Goal: Find specific page/section: Find specific page/section

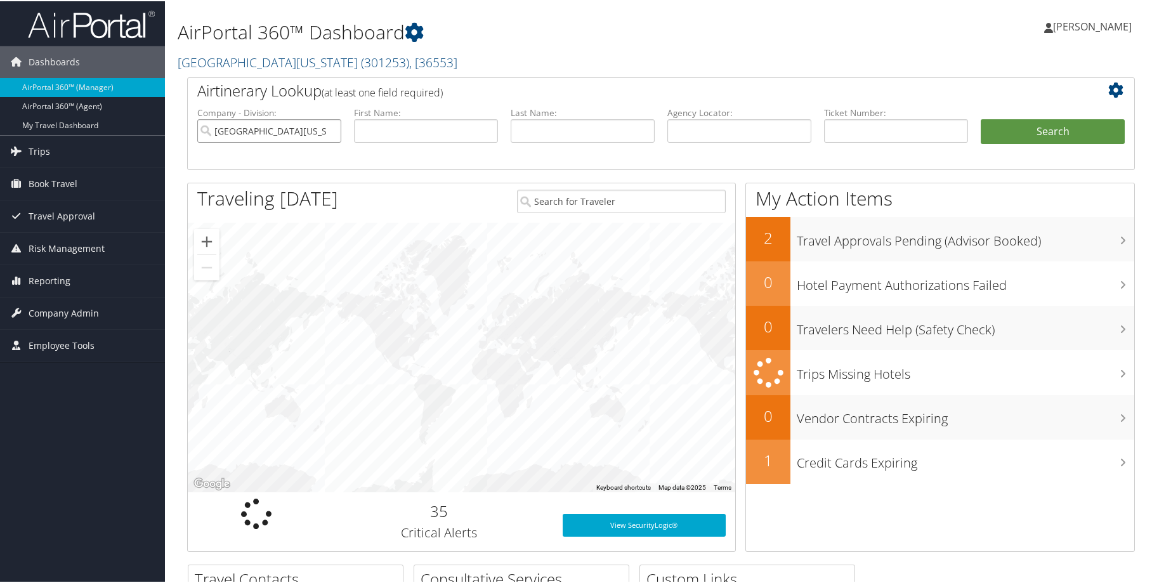
click at [328, 129] on input "University of Alabama" at bounding box center [269, 129] width 144 height 23
click at [907, 134] on input "text" at bounding box center [896, 129] width 144 height 23
paste input "5267307811930"
type input "5267307811930"
click at [1069, 135] on button "Search" at bounding box center [1053, 130] width 144 height 25
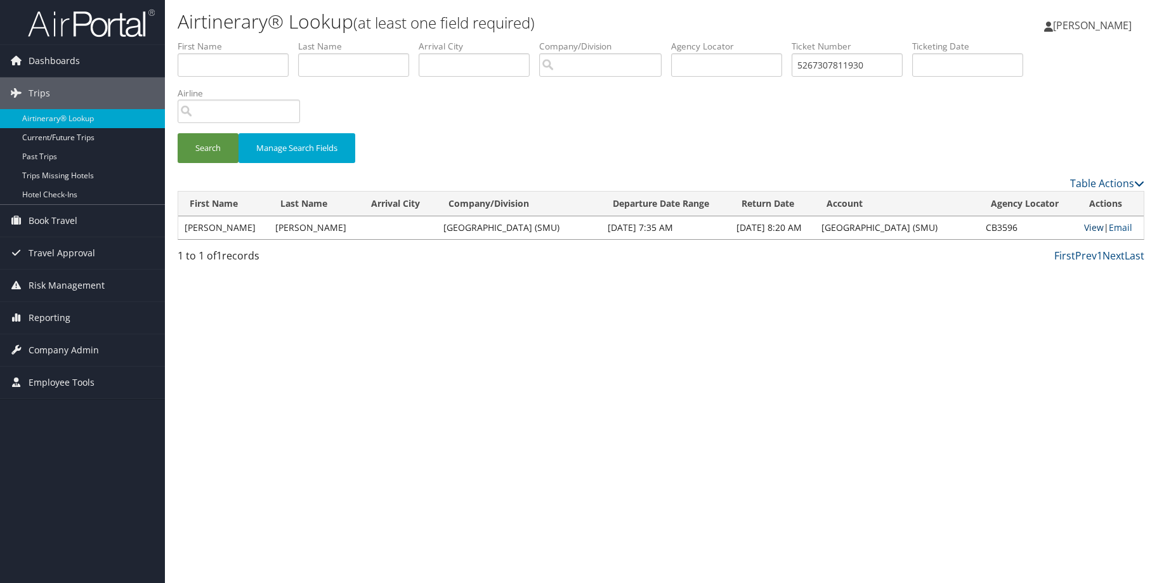
click at [1095, 225] on link "View" at bounding box center [1094, 227] width 20 height 12
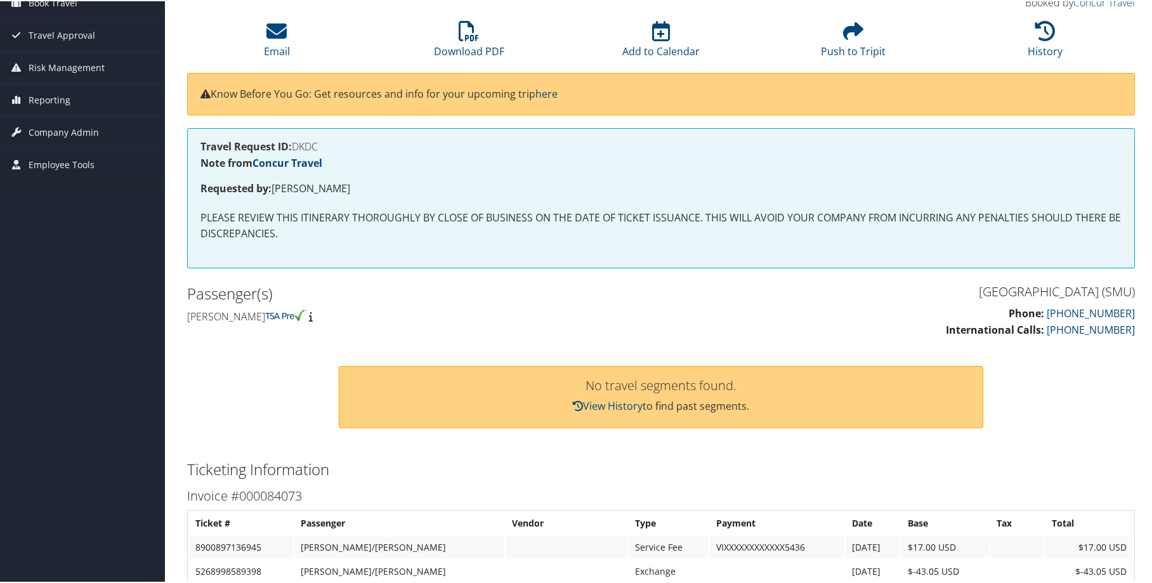
scroll to position [51, 0]
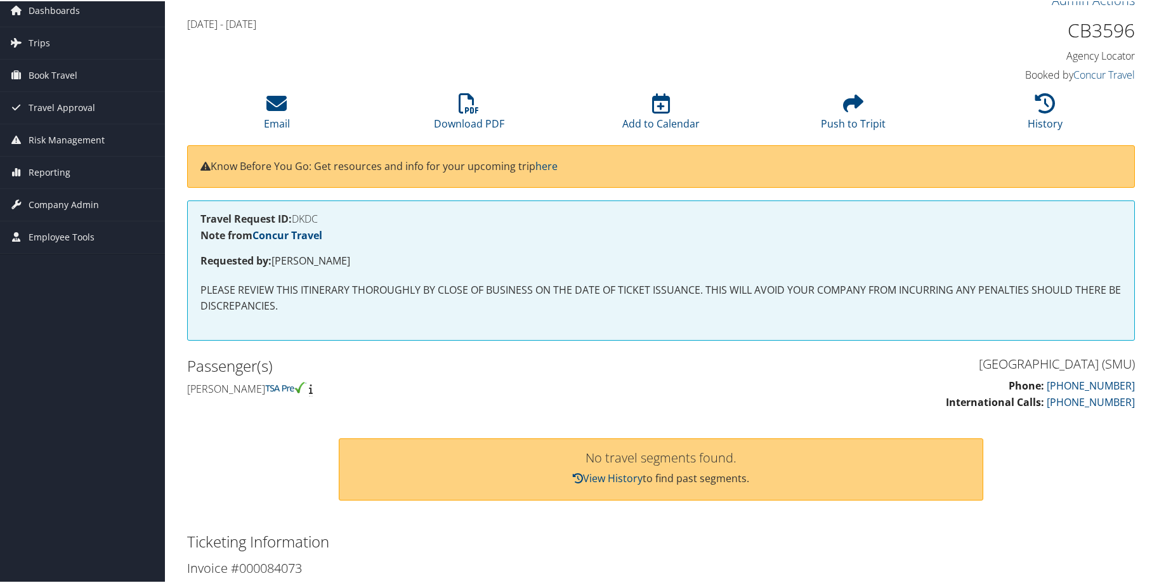
click at [1085, 27] on h1 "CB3596" at bounding box center [1024, 29] width 223 height 27
copy h1 "CB3596"
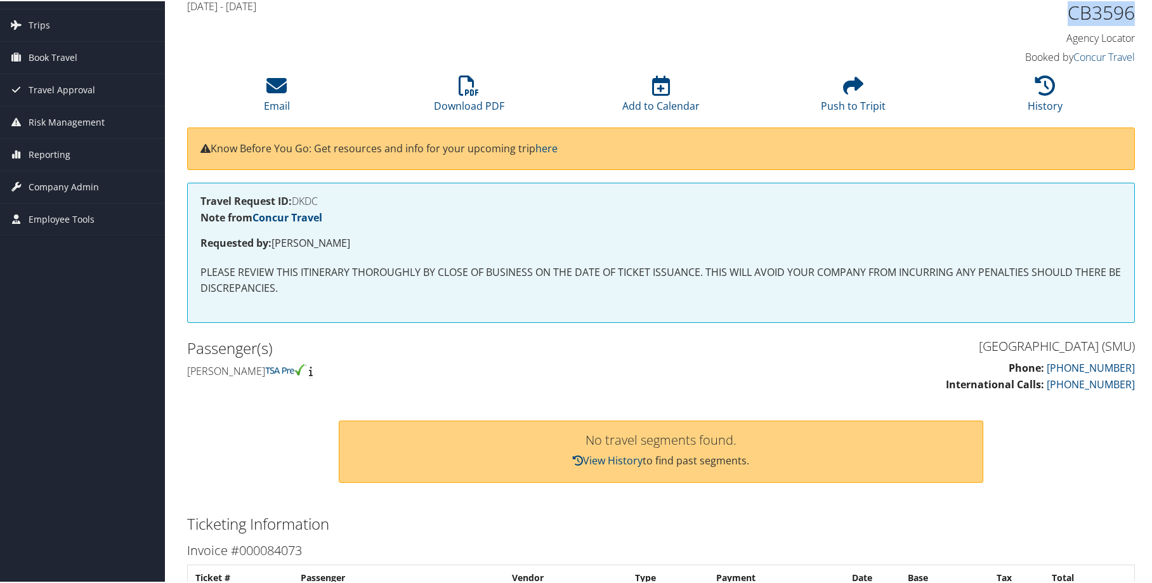
scroll to position [0, 0]
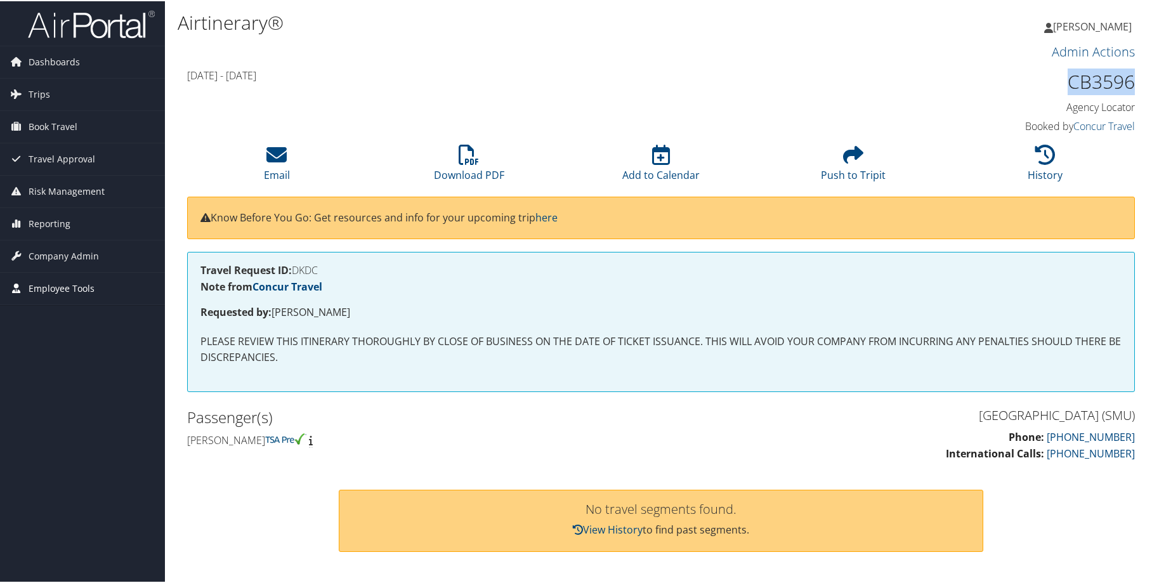
click at [32, 281] on span "Employee Tools" at bounding box center [62, 288] width 66 height 32
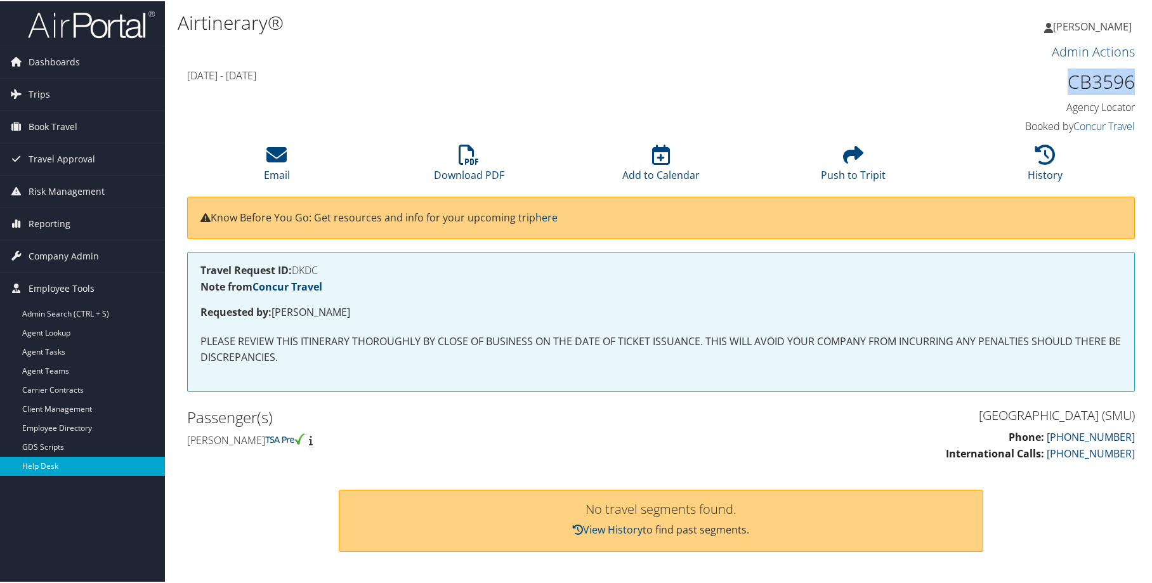
click at [53, 469] on link "Help Desk" at bounding box center [82, 465] width 165 height 19
